Goal: Information Seeking & Learning: Learn about a topic

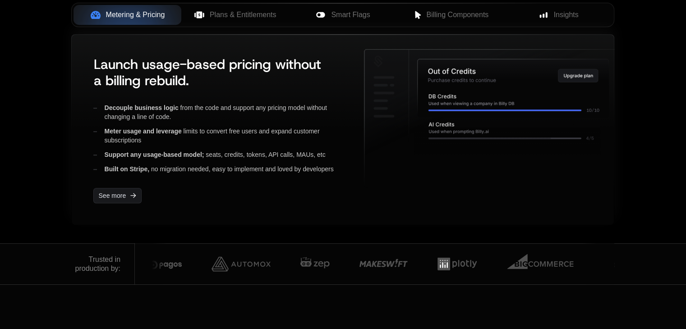
scroll to position [361, 0]
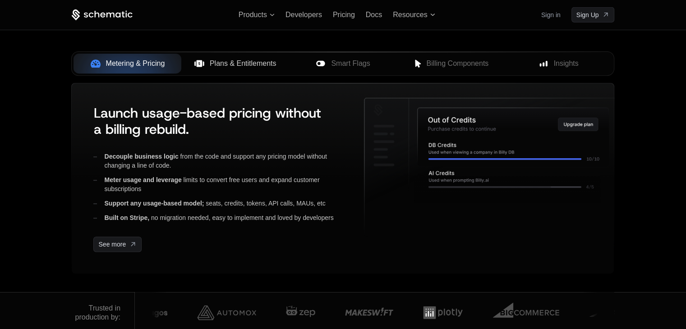
click at [236, 70] on button "Plans & Entitlements" at bounding box center [235, 64] width 108 height 20
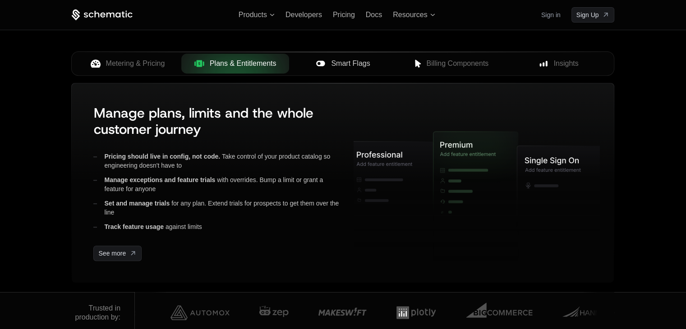
click at [340, 62] on span "Smart Flags" at bounding box center [350, 63] width 39 height 11
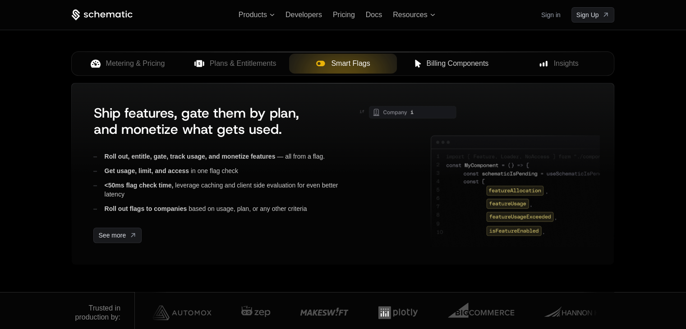
click at [428, 65] on span "Billing Components" at bounding box center [457, 63] width 62 height 11
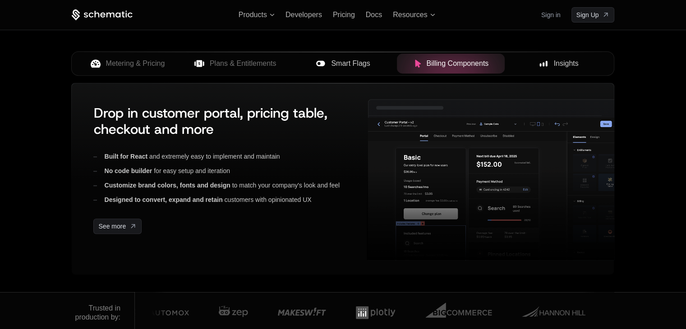
click at [539, 63] on icon at bounding box center [543, 64] width 8 height 8
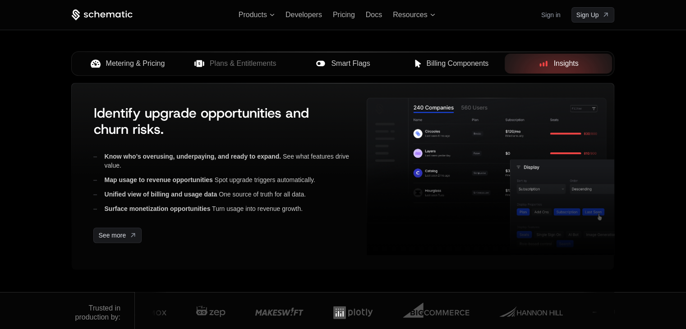
click at [144, 67] on span "Metering & Pricing" at bounding box center [135, 63] width 59 height 11
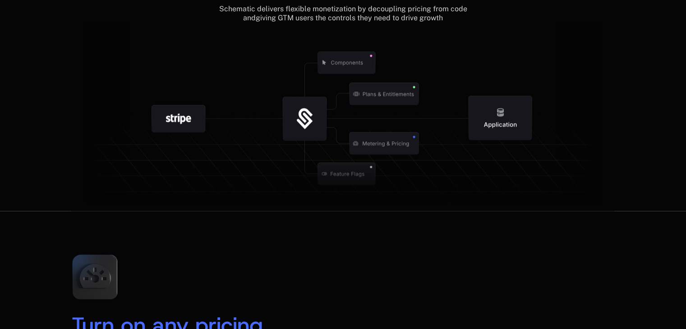
scroll to position [1353, 0]
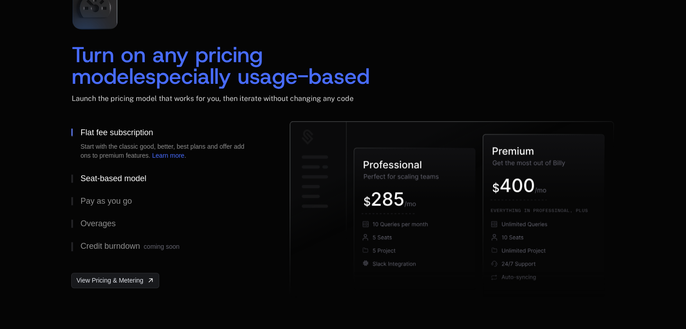
click at [142, 175] on div "Seat-based model" at bounding box center [113, 179] width 66 height 8
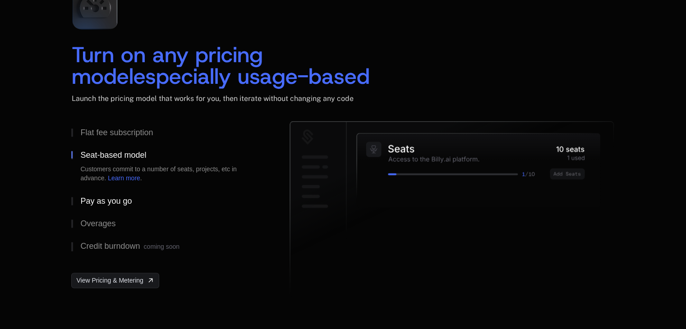
click at [123, 203] on div "Pay as you go" at bounding box center [105, 201] width 51 height 8
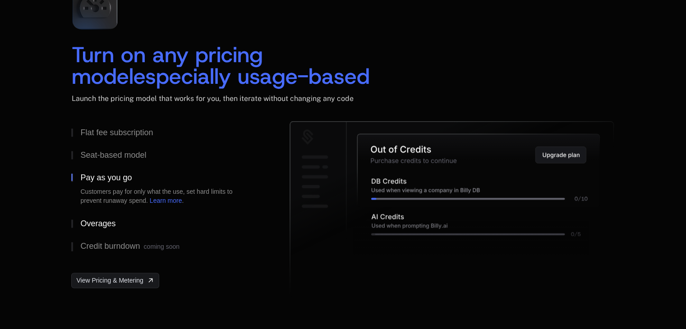
click at [110, 222] on div "Overages" at bounding box center [97, 224] width 35 height 8
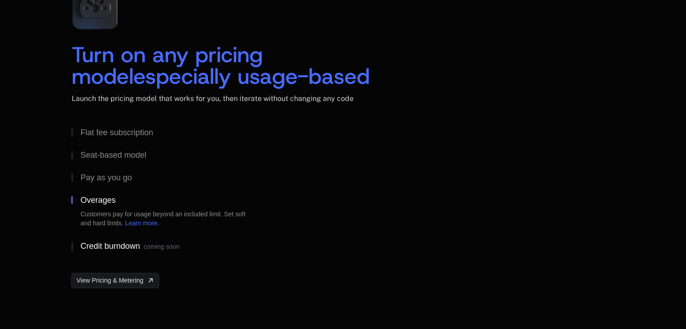
click at [104, 244] on div "Credit burndown coming soon" at bounding box center [129, 246] width 99 height 9
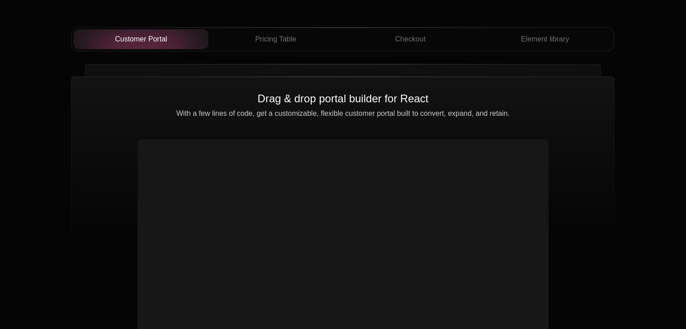
scroll to position [3247, 0]
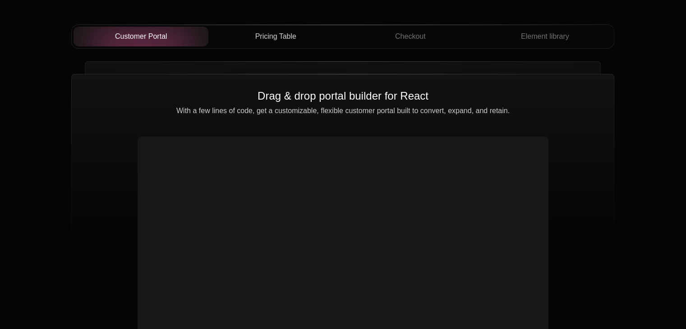
click at [267, 41] on button "Pricing Table" at bounding box center [275, 37] width 135 height 20
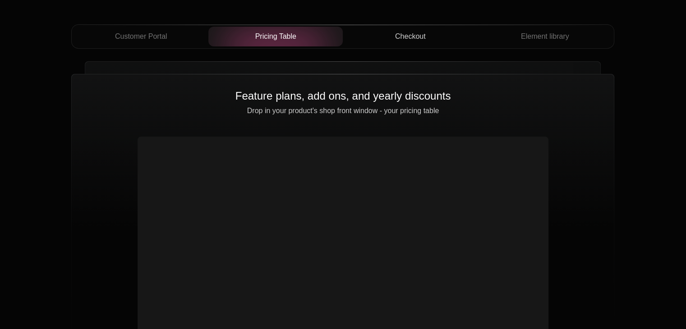
click at [402, 35] on span "Checkout" at bounding box center [410, 36] width 31 height 11
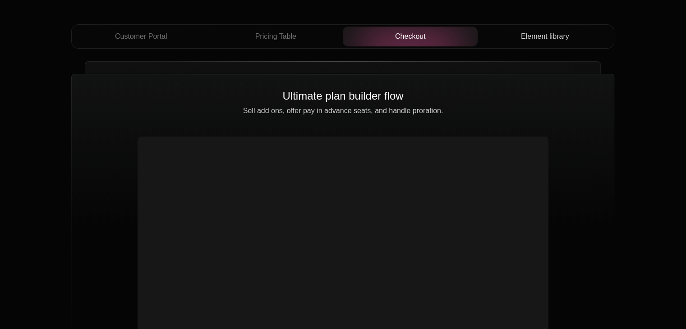
click at [519, 42] on button "Element library" at bounding box center [545, 37] width 135 height 20
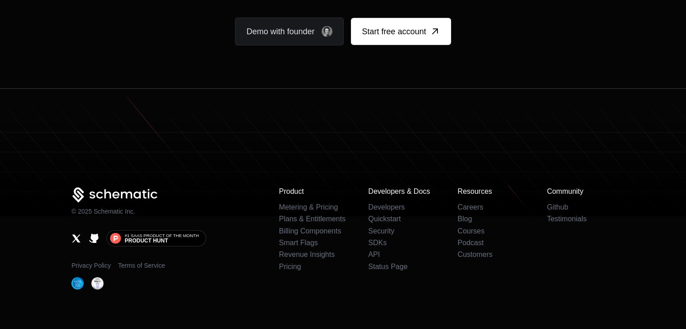
scroll to position [5609, 0]
